Goal: Task Accomplishment & Management: Manage account settings

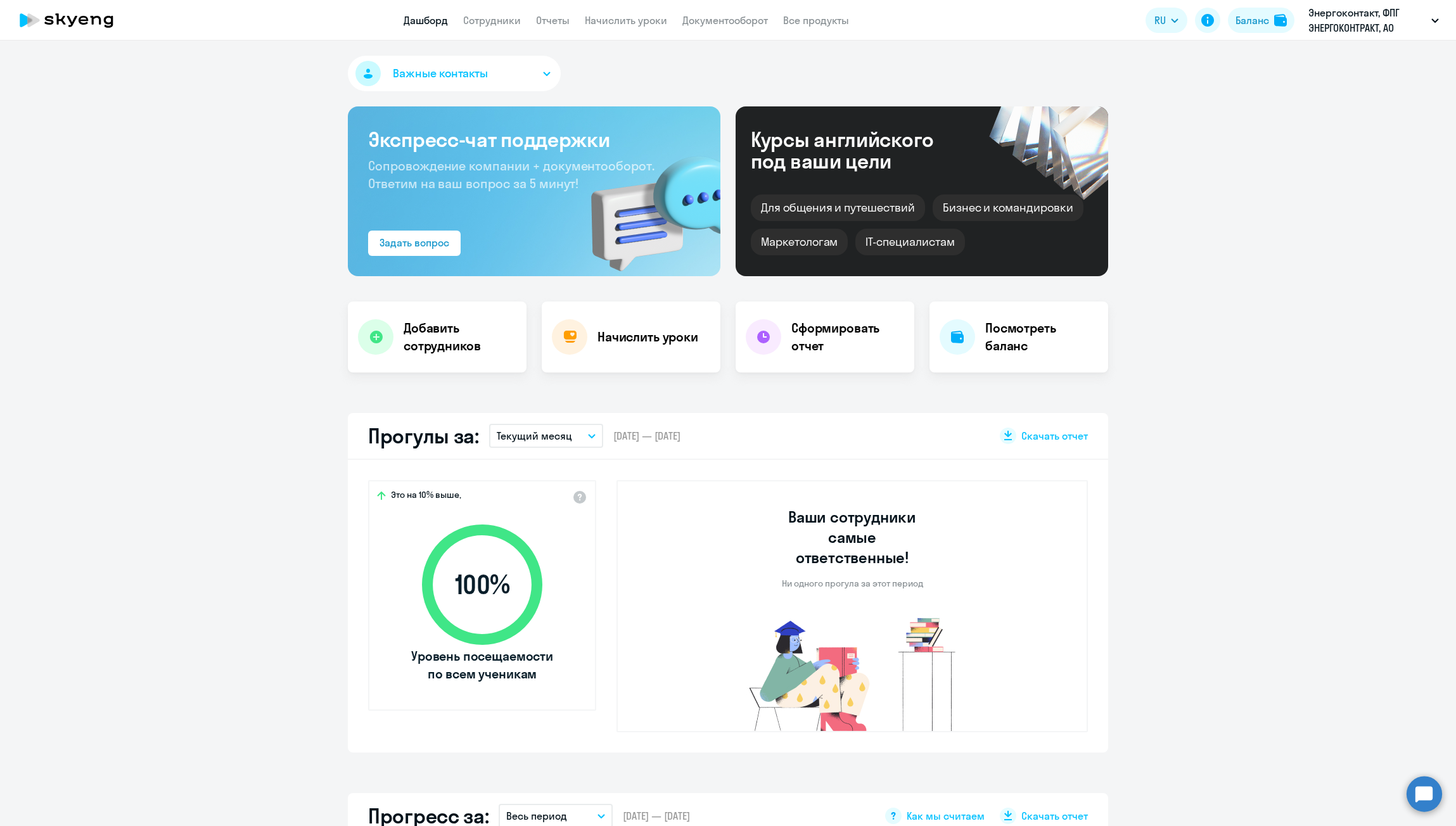
select select "100"
click at [477, 5] on app-header "Дашборд Сотрудники Отчеты Начислить уроки Документооборот Все продукты Дашборд …" at bounding box center [728, 20] width 1456 height 41
click at [489, 19] on link "Сотрудники" at bounding box center [492, 20] width 57 height 13
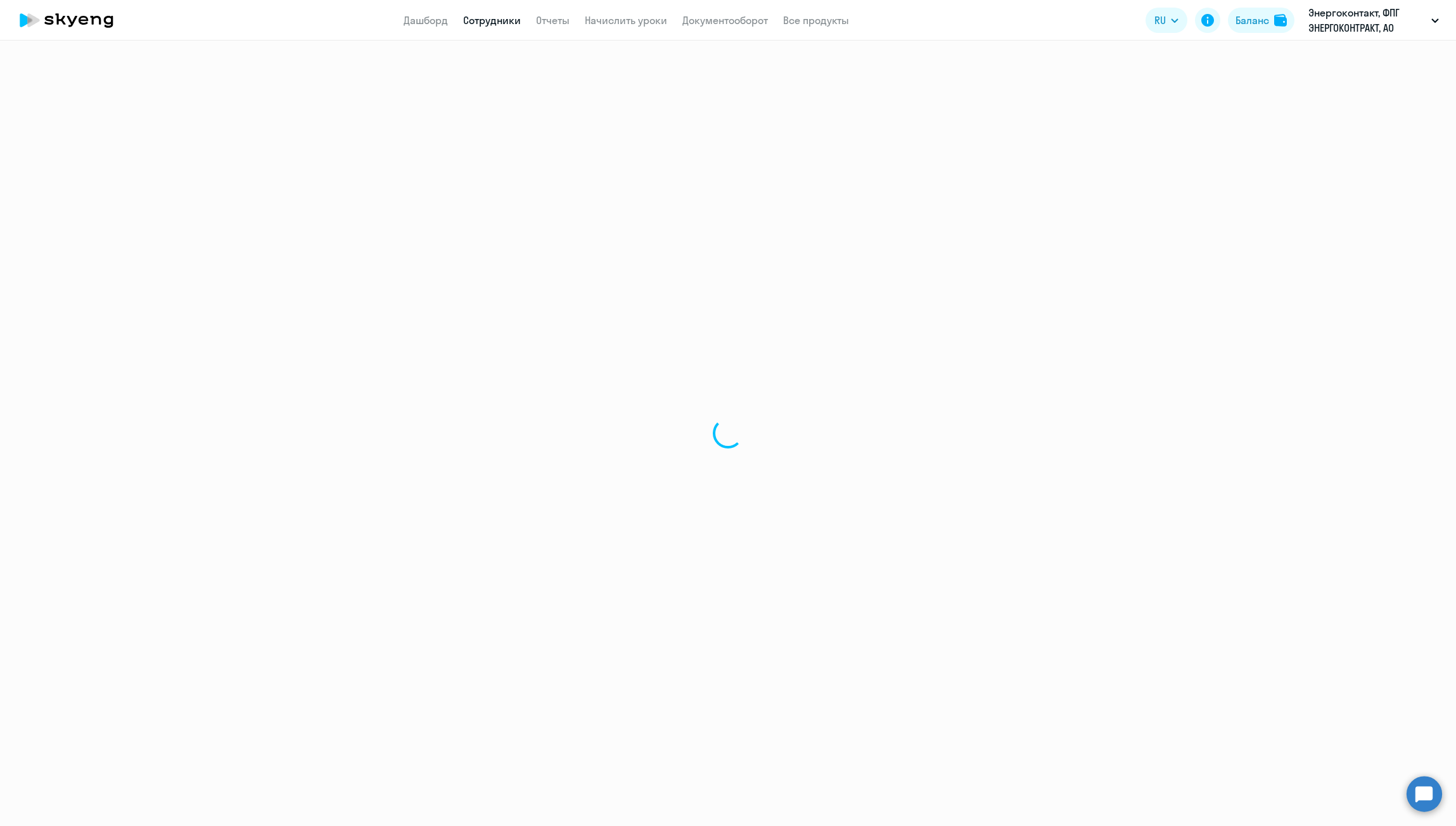
select select "30"
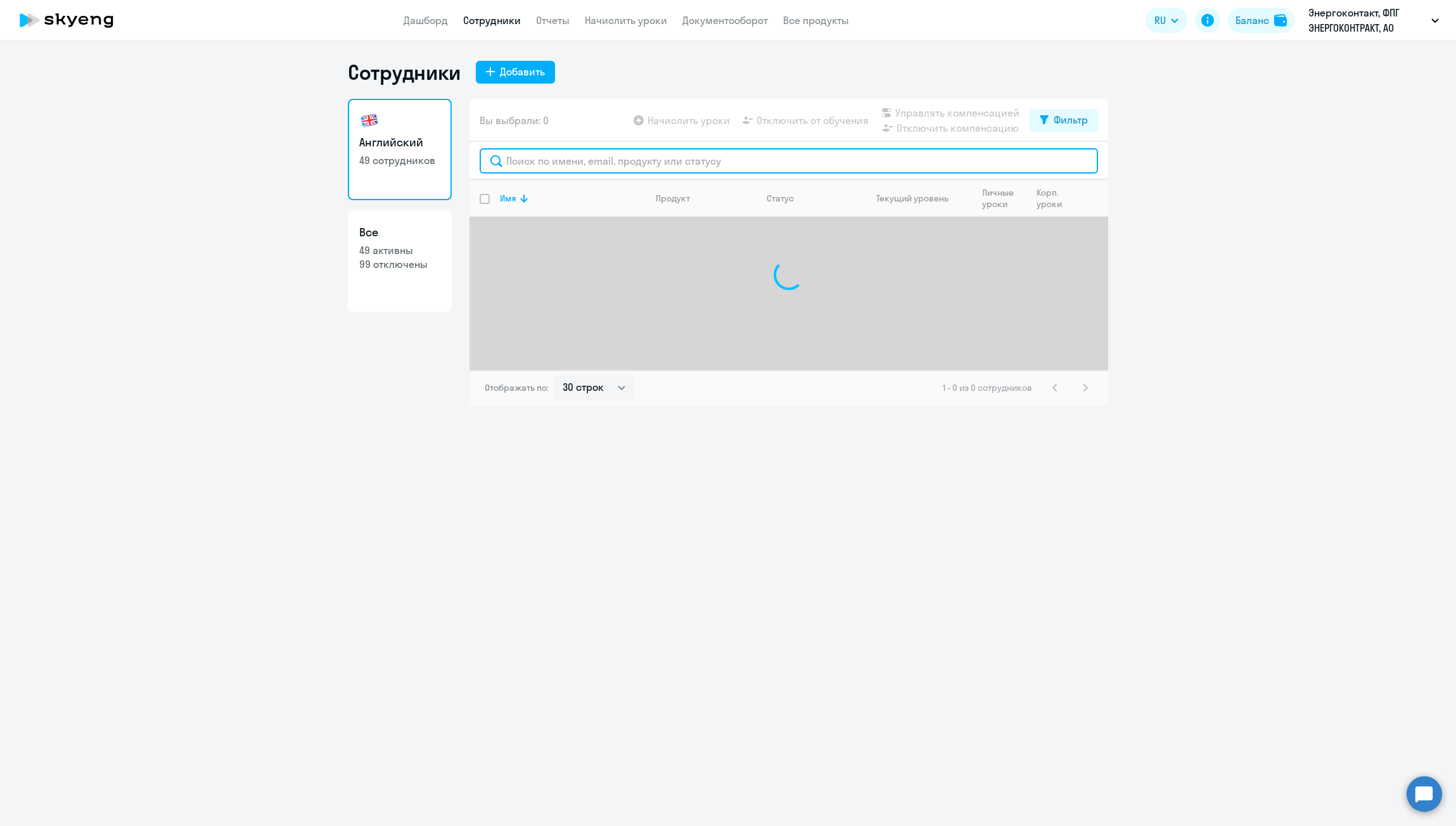
click at [617, 161] on input "text" at bounding box center [789, 160] width 618 height 25
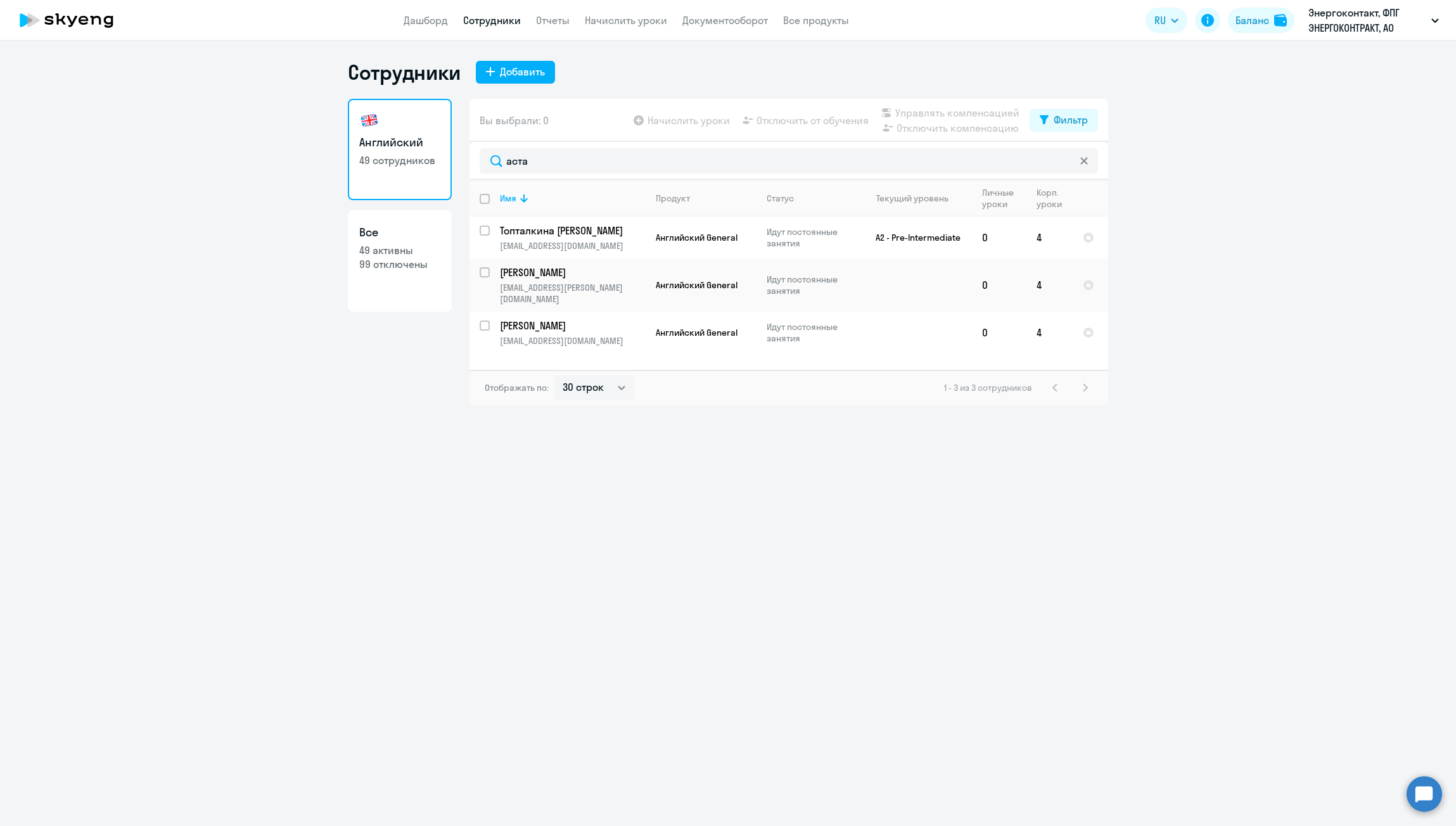
click at [28, 200] on ng-component "Сотрудники Добавить Английский 49 сотрудников Все 49 активны 99 отключены Вы вы…" at bounding box center [728, 232] width 1456 height 345
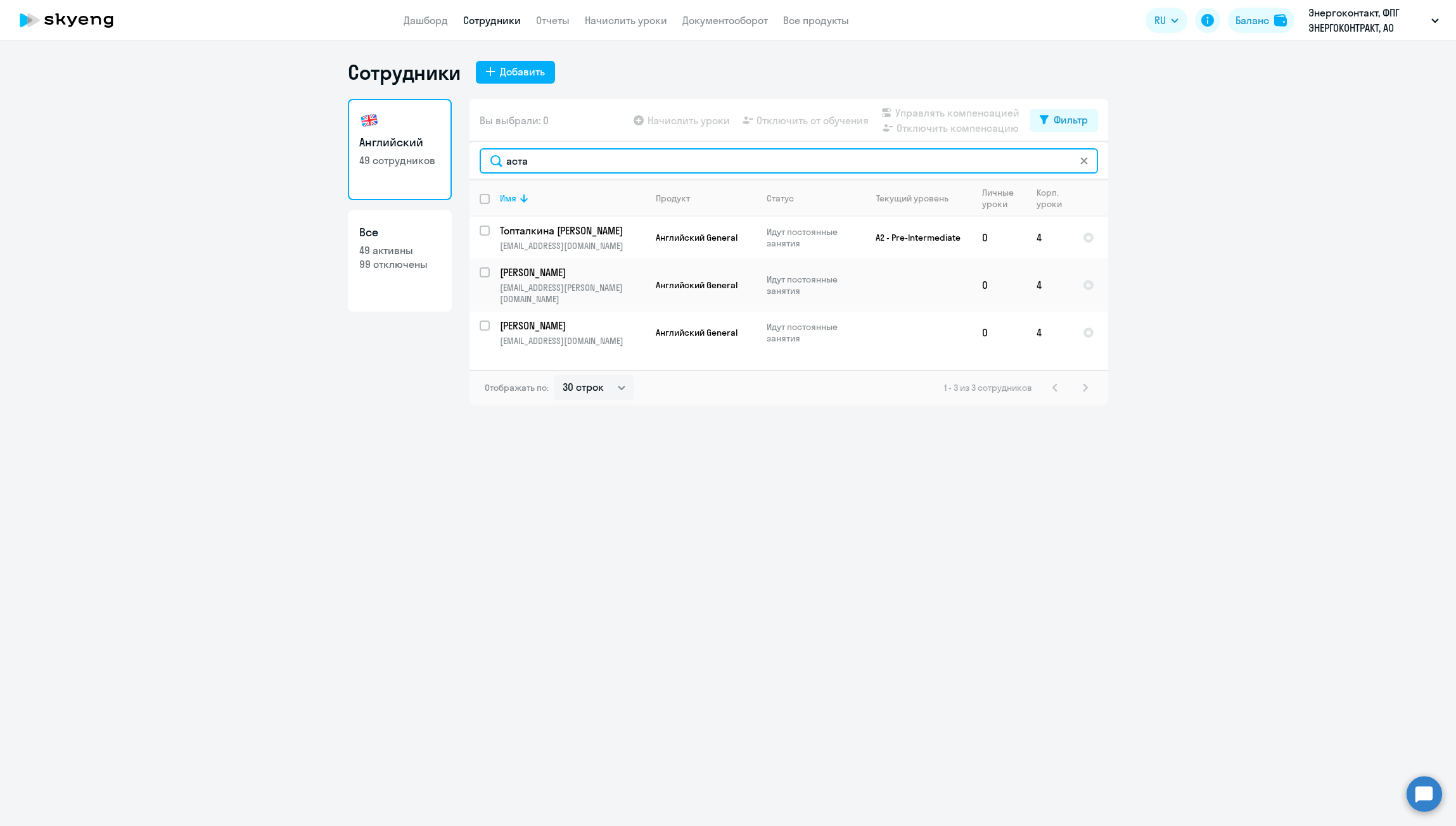
drag, startPoint x: 583, startPoint y: 161, endPoint x: 453, endPoint y: 172, distance: 130.5
click at [453, 172] on div "Английский 49 сотрудников Все 49 активны 99 отключены Вы выбрали: 0 Начислить у…" at bounding box center [728, 252] width 761 height 306
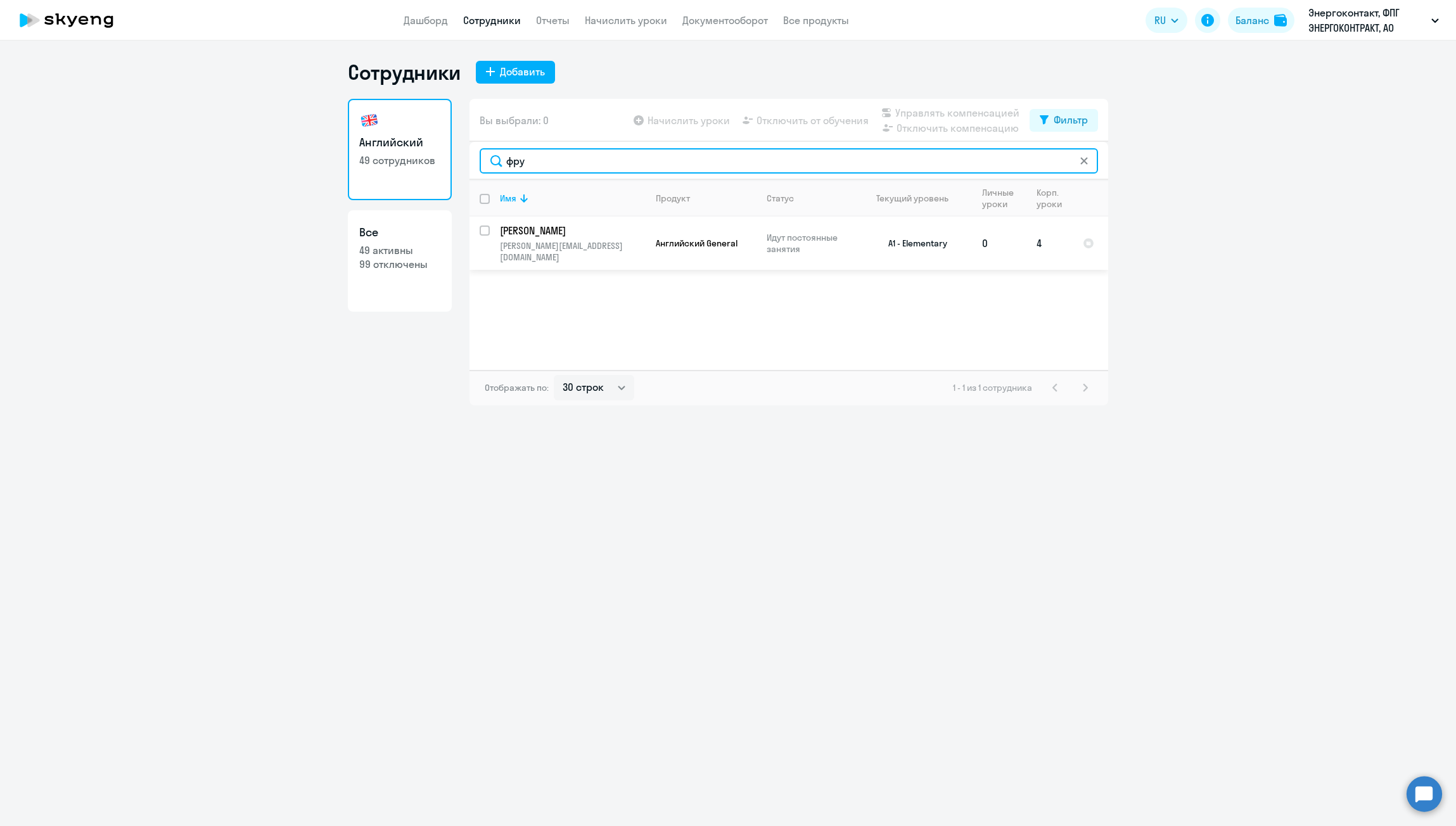
type input "фру"
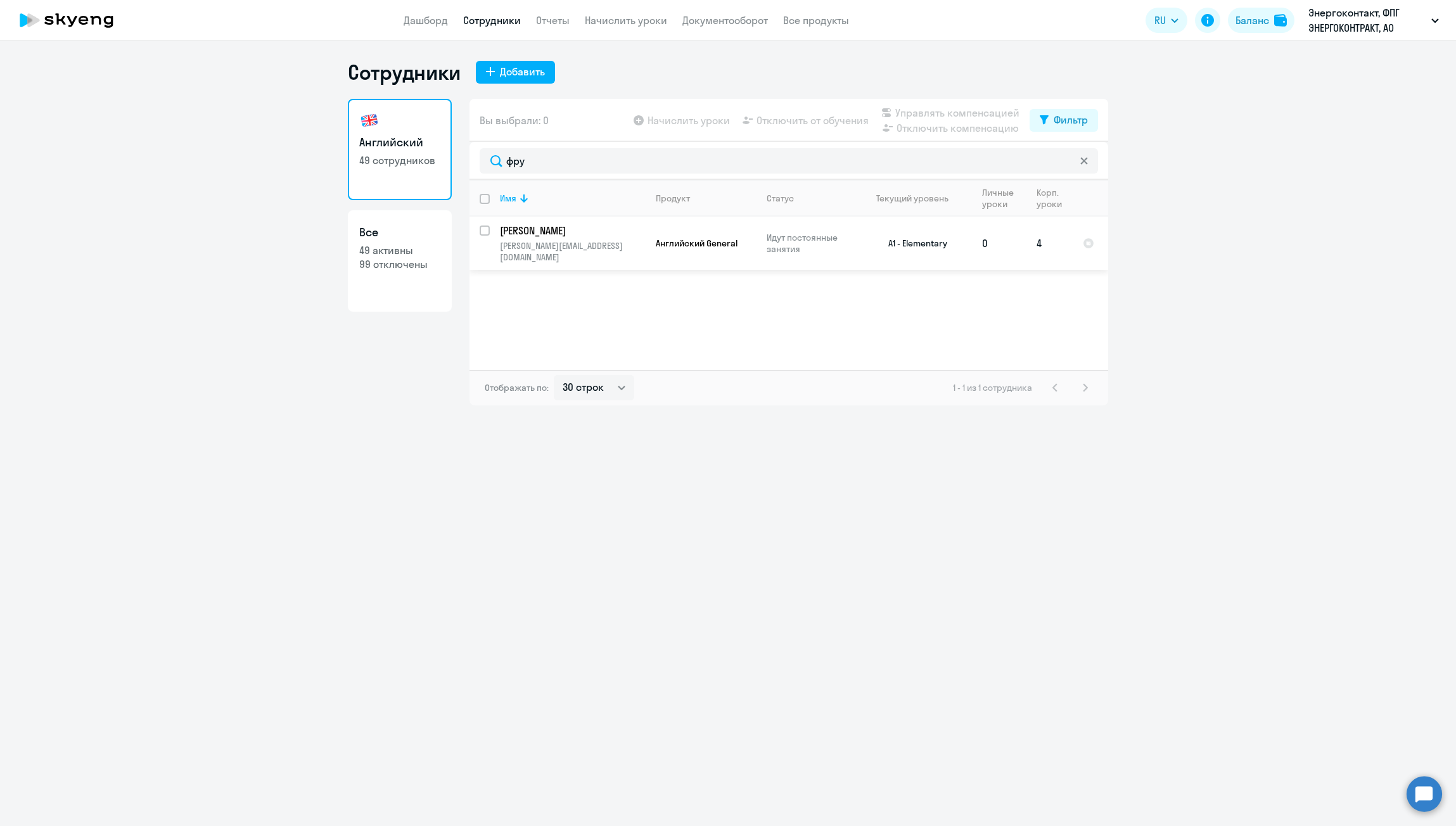
click at [495, 231] on td "[PERSON_NAME] [PERSON_NAME][EMAIL_ADDRESS][DOMAIN_NAME]" at bounding box center [568, 243] width 156 height 53
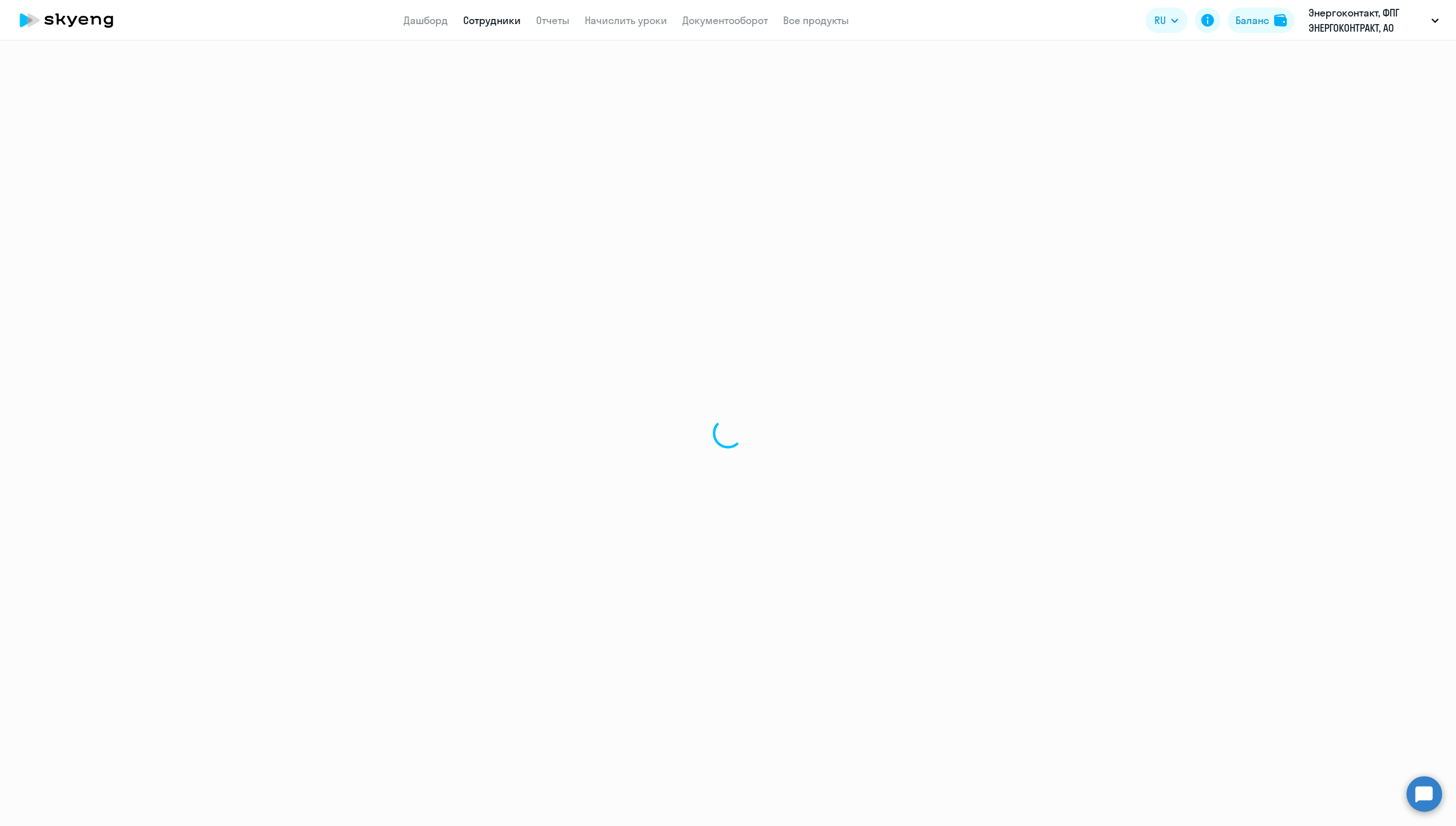
select select "english"
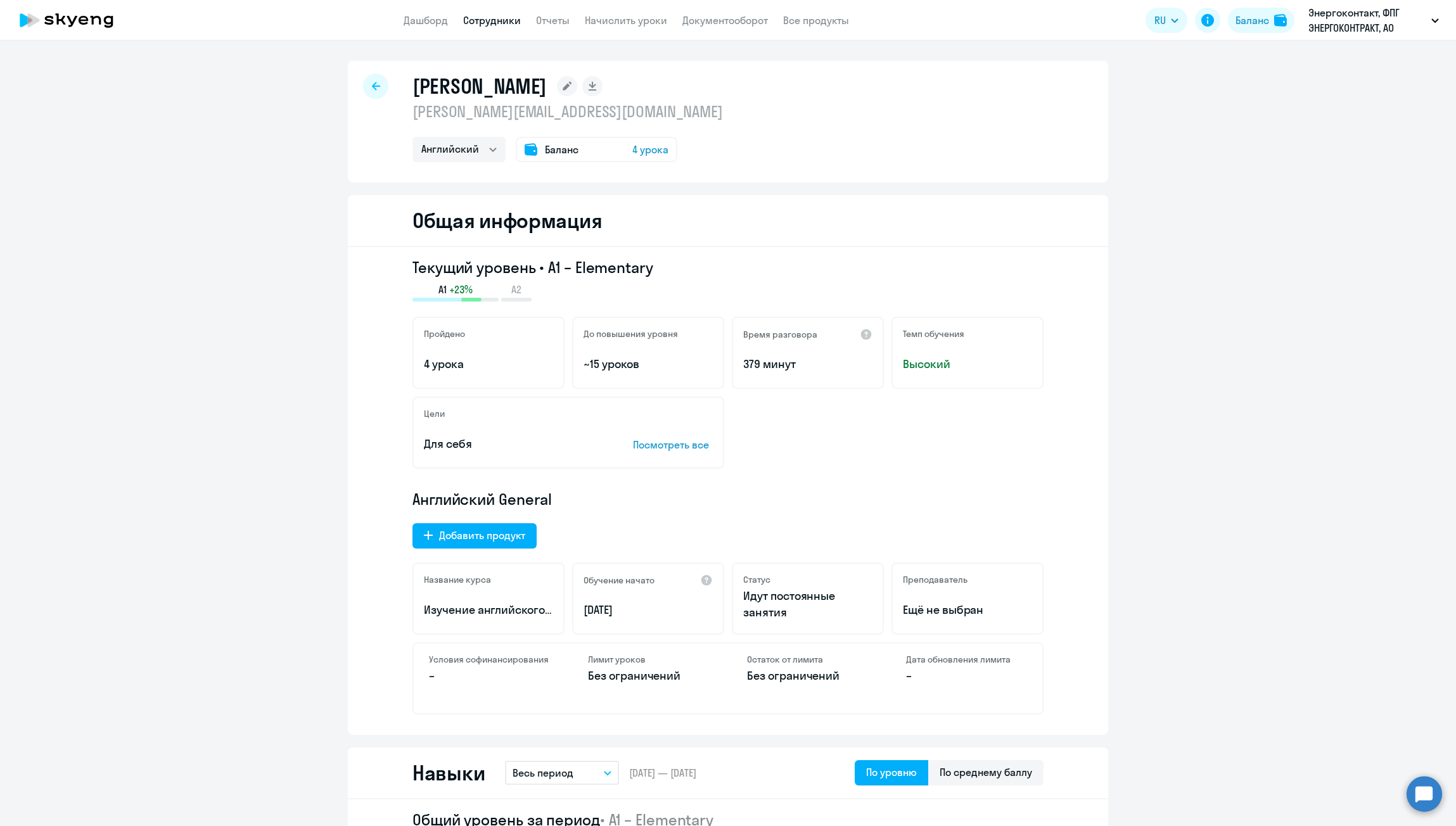
click at [370, 80] on div at bounding box center [376, 86] width 25 height 25
select select "30"
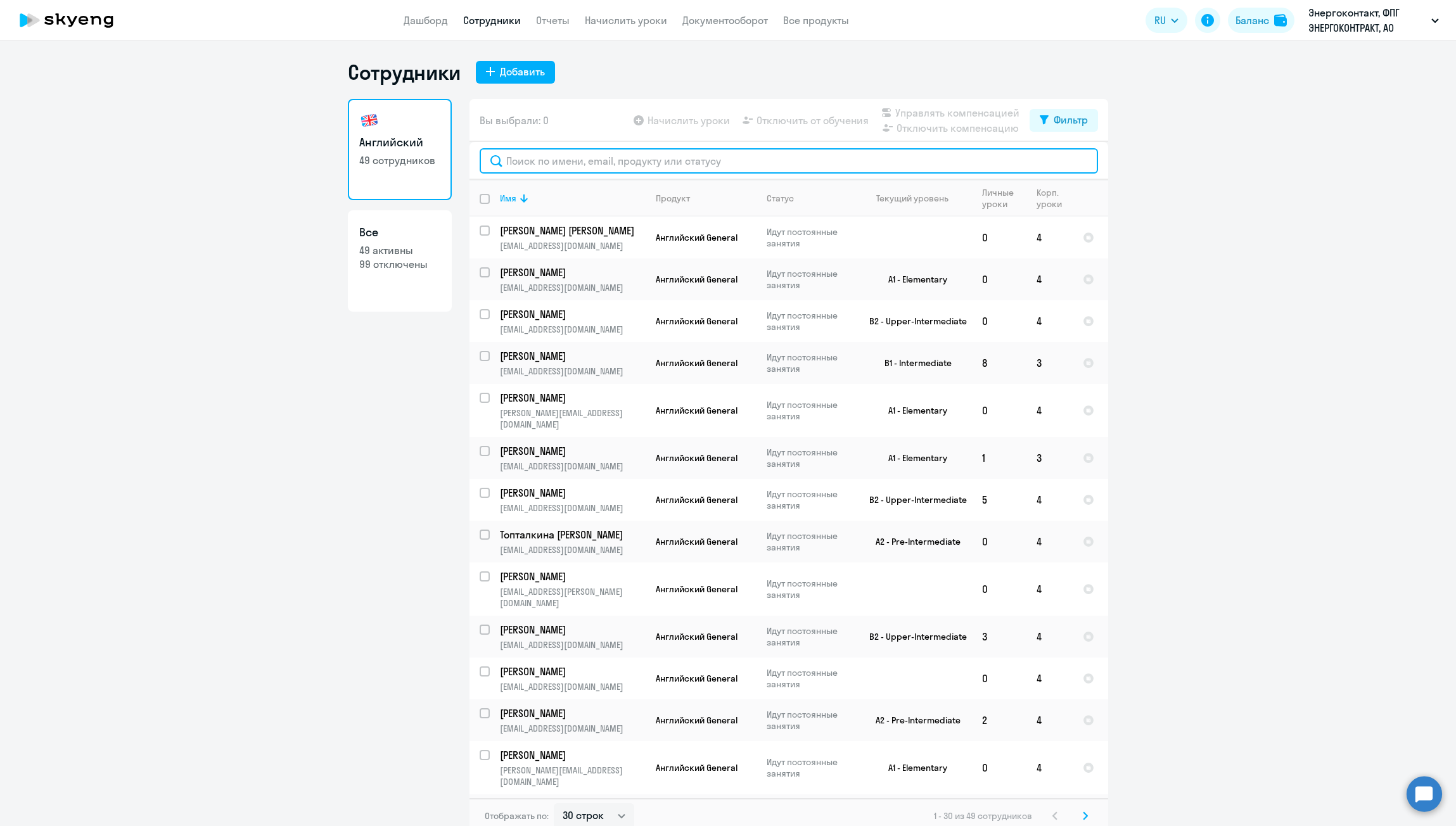
click at [555, 162] on input "text" at bounding box center [789, 160] width 618 height 25
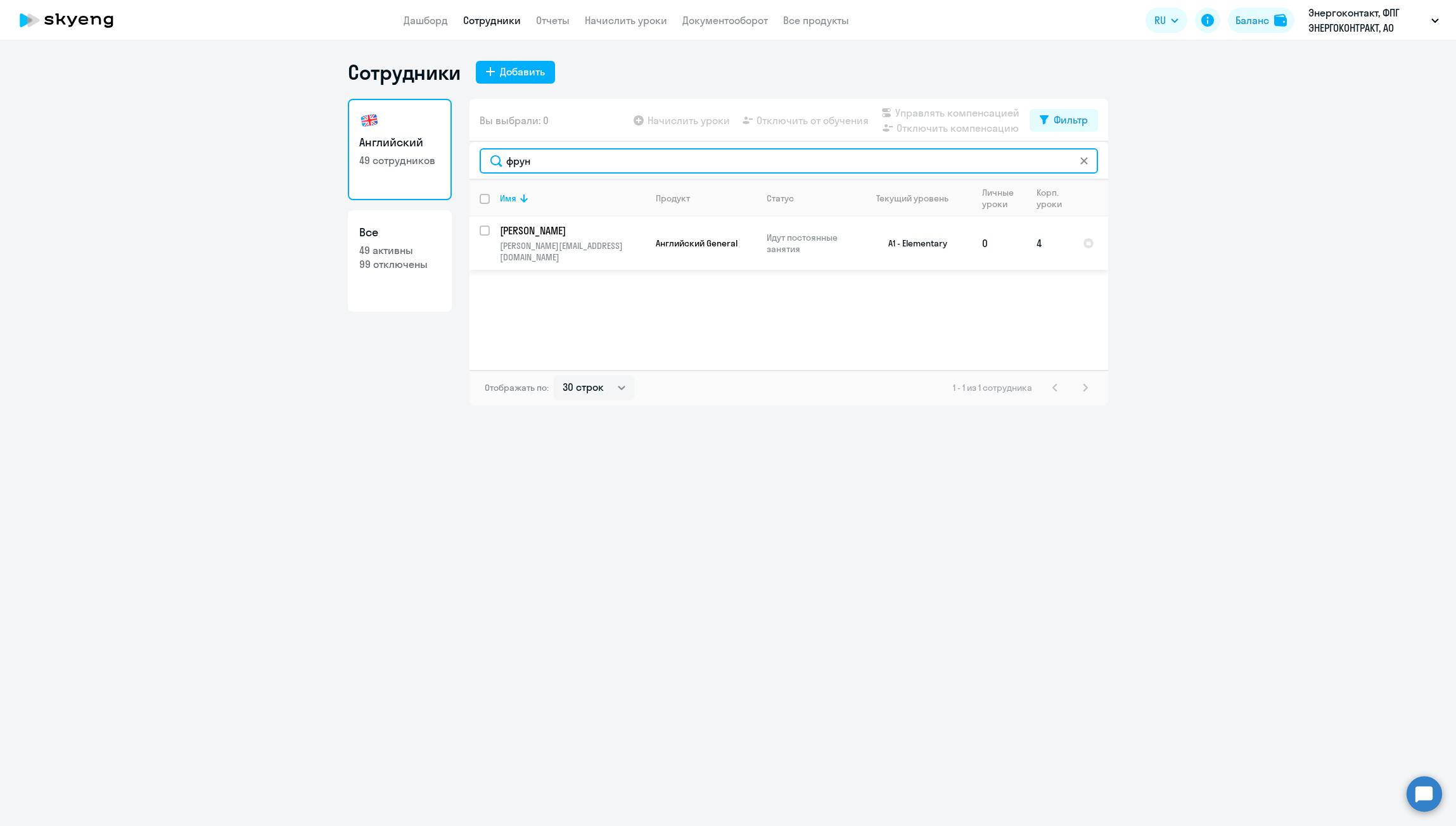
type input "фрун"
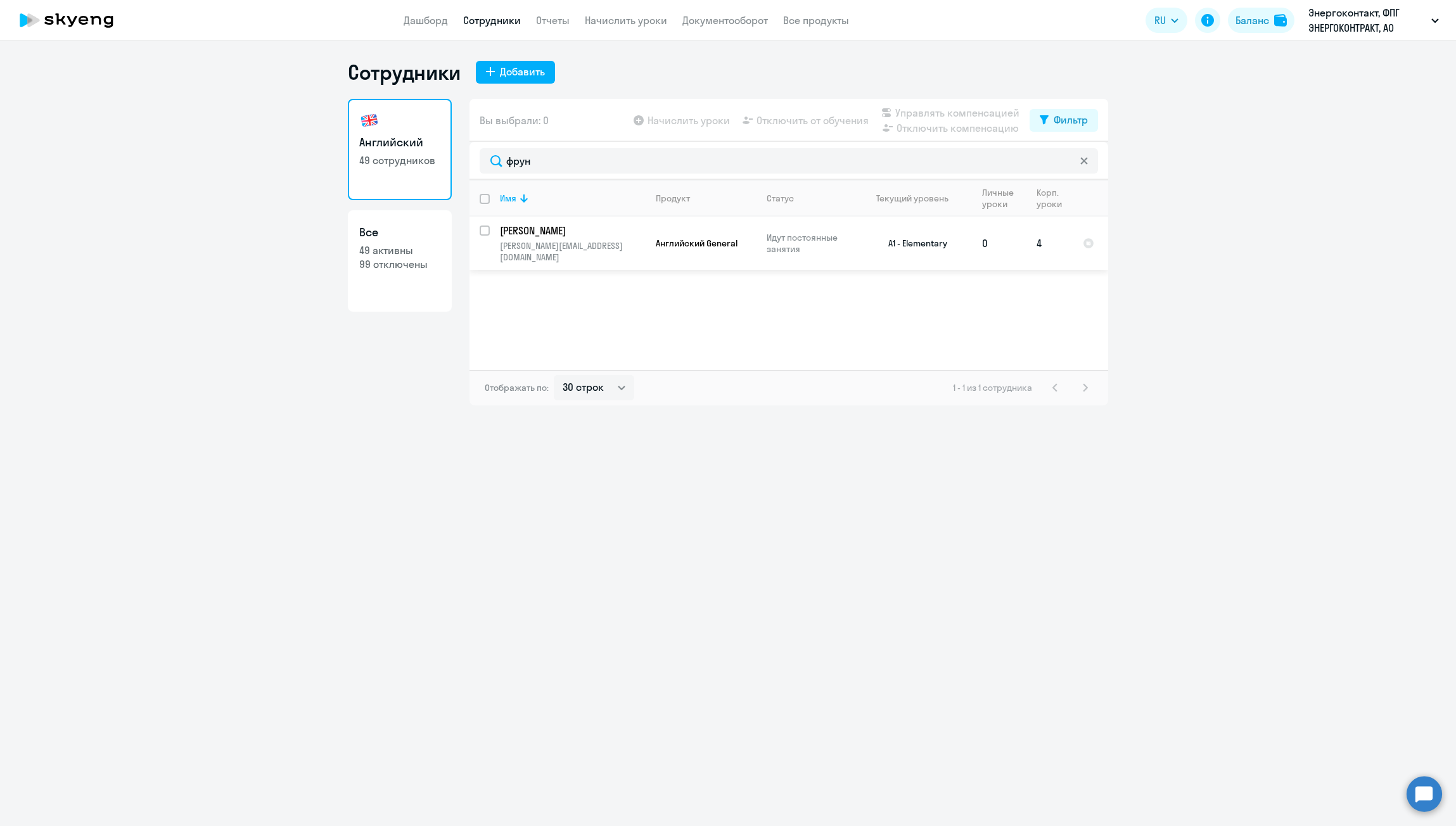
click at [477, 233] on div at bounding box center [485, 230] width 30 height 30
checkbox input "true"
click at [826, 122] on span "Отключить от обучения" at bounding box center [812, 121] width 112 height 15
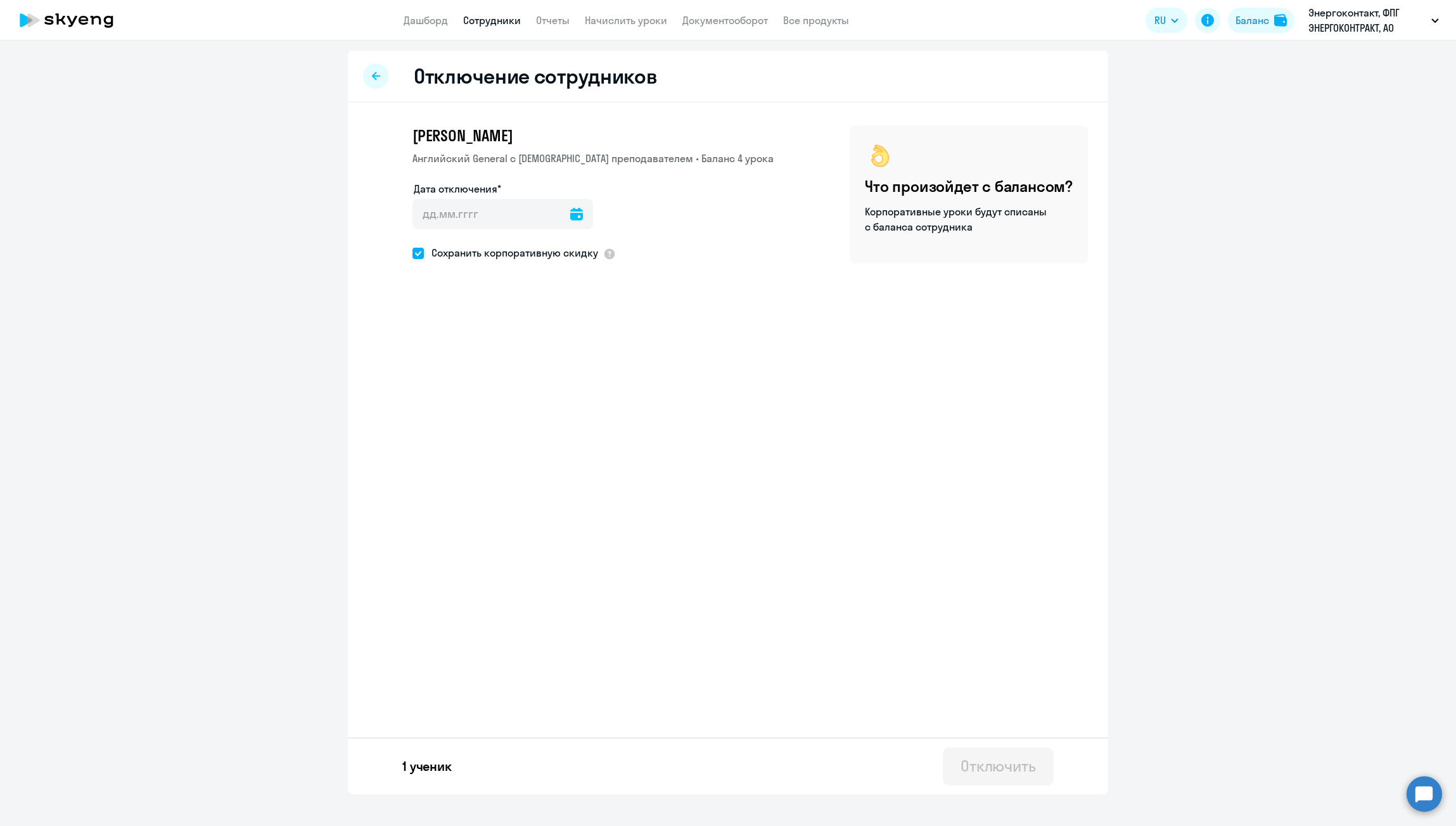
click at [571, 218] on icon at bounding box center [576, 214] width 13 height 13
click at [562, 332] on span "4" at bounding box center [557, 333] width 23 height 23
type input "[DATE]"
click at [1022, 760] on div "Отключить" at bounding box center [998, 765] width 76 height 20
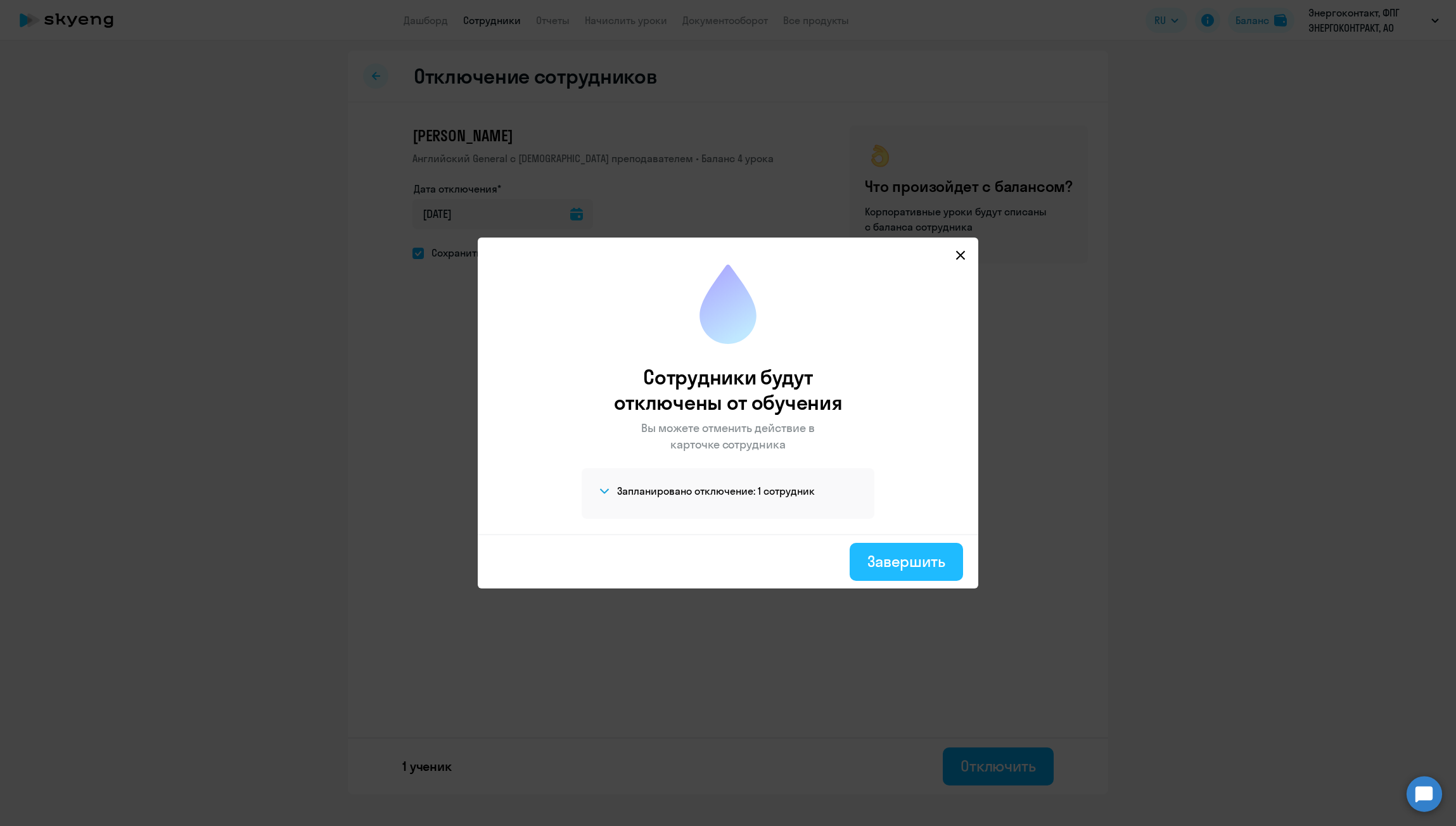
click at [902, 566] on div "Завершить" at bounding box center [906, 560] width 78 height 20
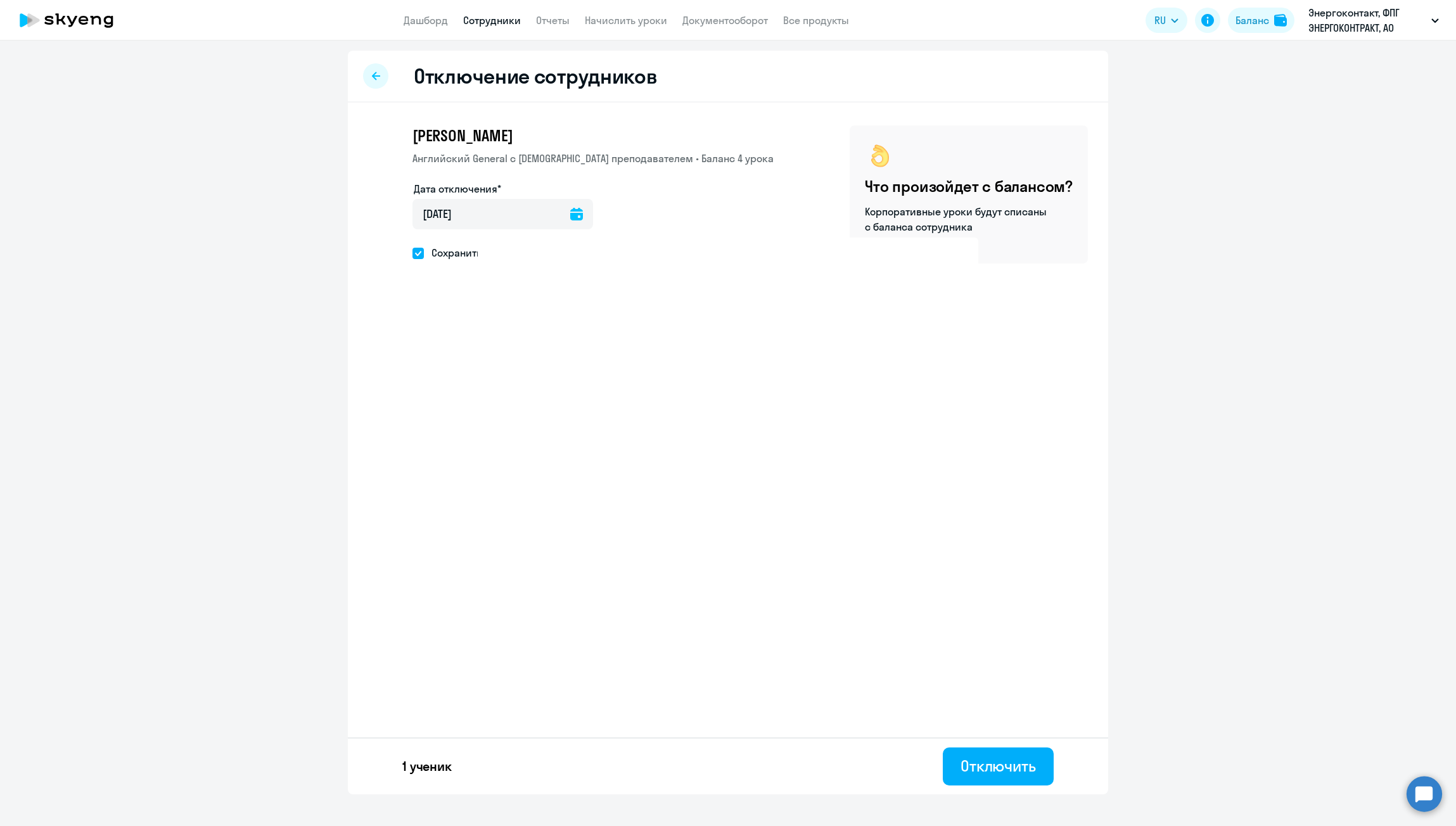
select select "30"
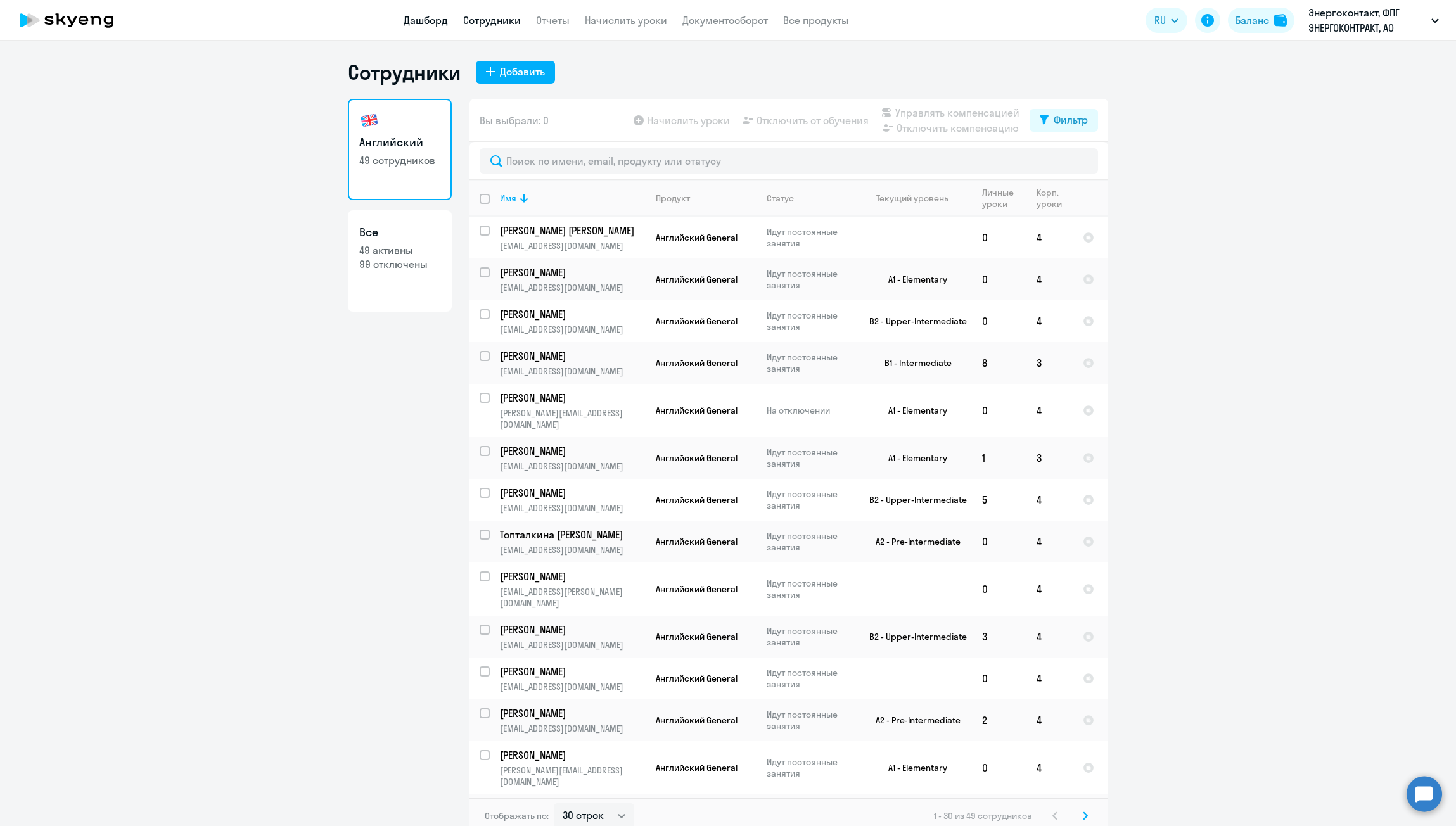
click at [430, 18] on link "Дашборд" at bounding box center [426, 20] width 44 height 13
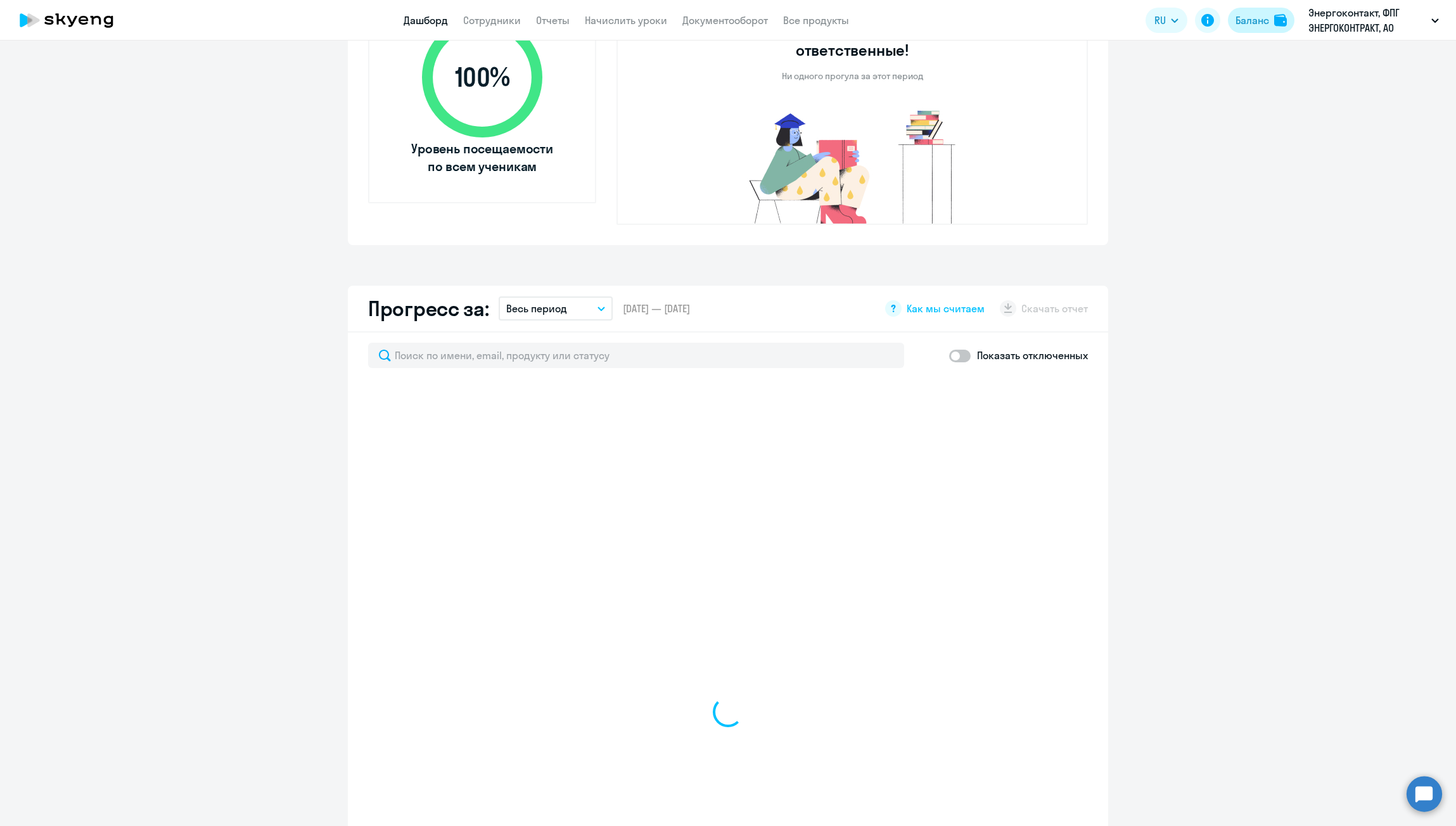
scroll to position [507, 0]
select select "30"
